Goal: Transaction & Acquisition: Purchase product/service

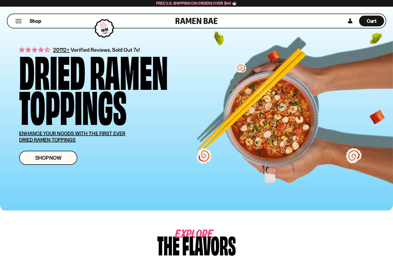
scroll to position [264, 0]
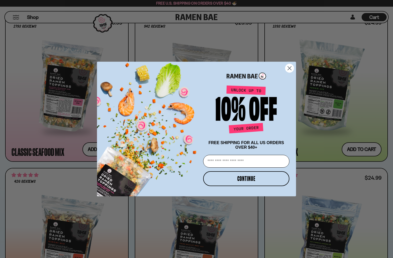
click at [291, 66] on icon "Close dialog" at bounding box center [290, 68] width 4 height 4
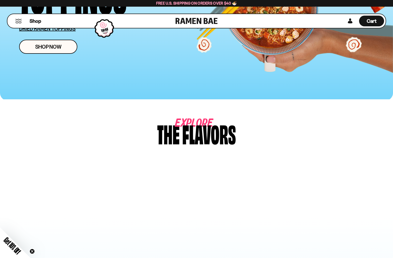
scroll to position [0, 0]
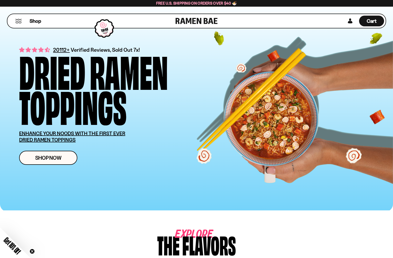
click at [19, 21] on button "Mobile Menu Trigger" at bounding box center [18, 21] width 7 height 4
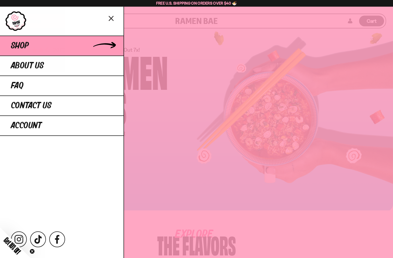
click at [24, 45] on span "Shop" at bounding box center [20, 45] width 18 height 9
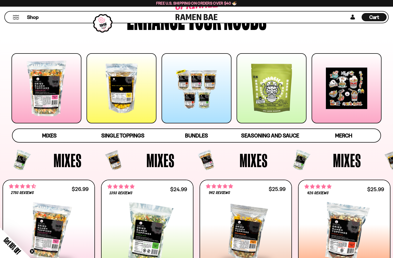
scroll to position [225, 0]
